Goal: Information Seeking & Learning: Learn about a topic

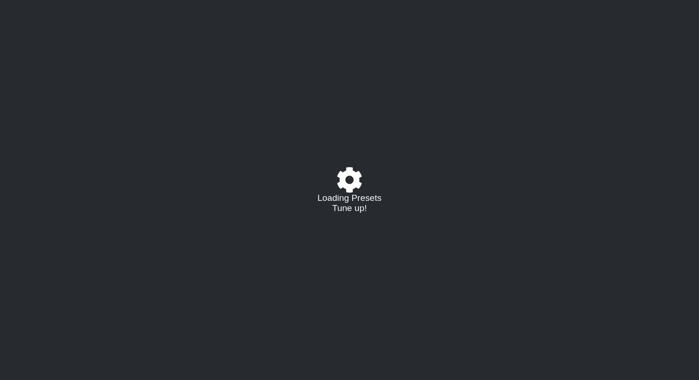
select select "/022512297046"
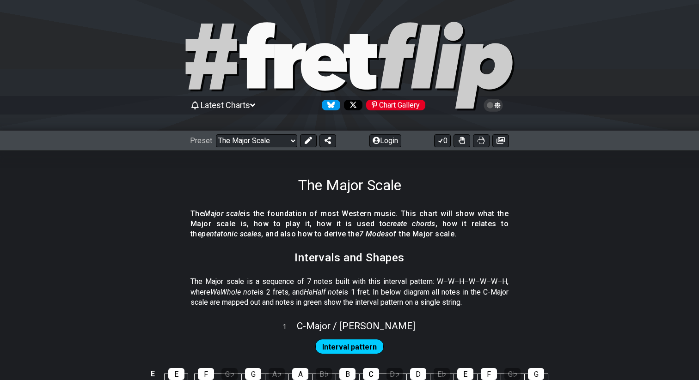
click at [400, 103] on div "Chart Gallery" at bounding box center [395, 105] width 59 height 11
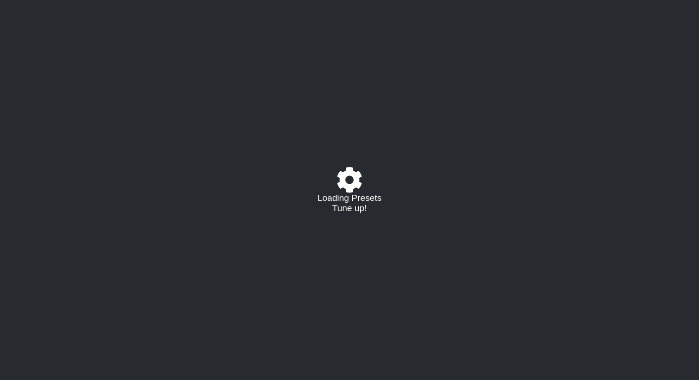
select select "/022512297046"
select select "/022340117624"
select select "/022512297046"
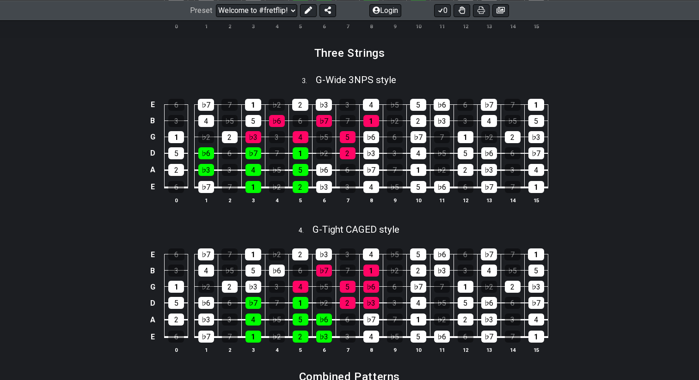
scroll to position [899, 0]
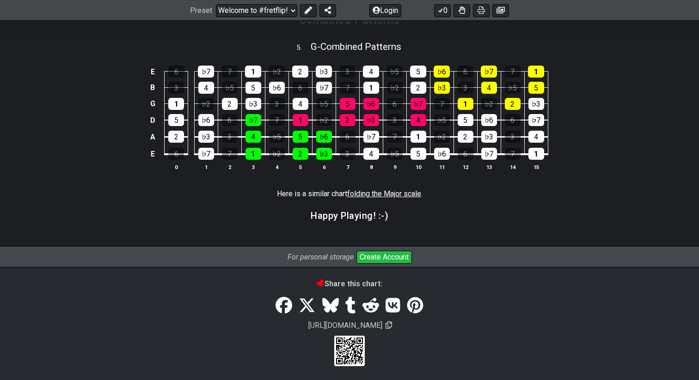
click at [377, 194] on span "folding the Major scale" at bounding box center [384, 193] width 74 height 9
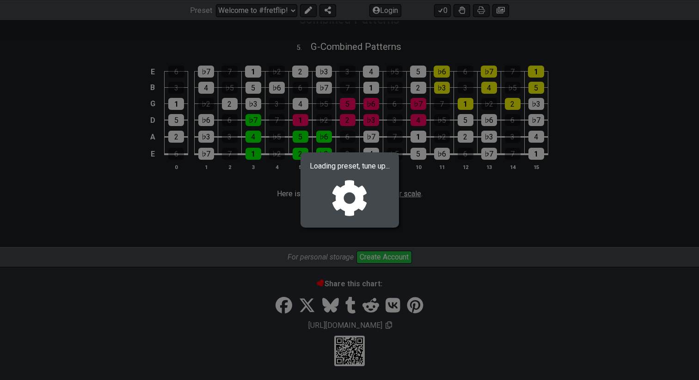
scroll to position [0, 0]
